Goal: Task Accomplishment & Management: Use online tool/utility

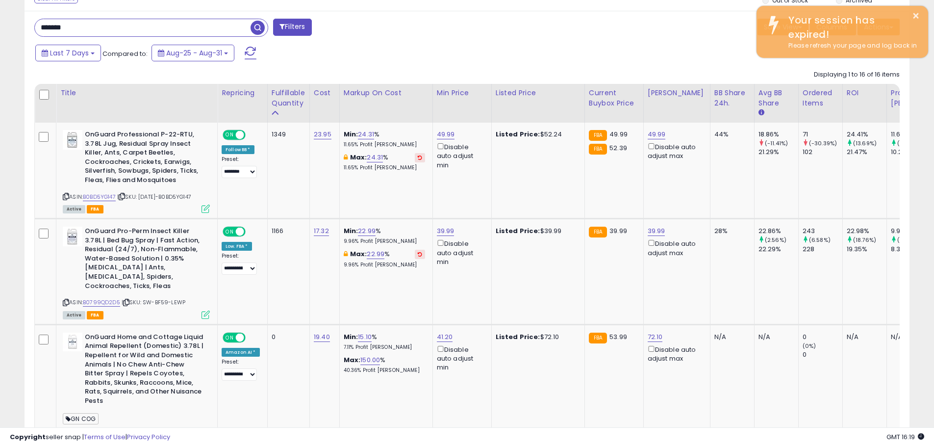
scroll to position [201, 513]
